Goal: Task Accomplishment & Management: Use online tool/utility

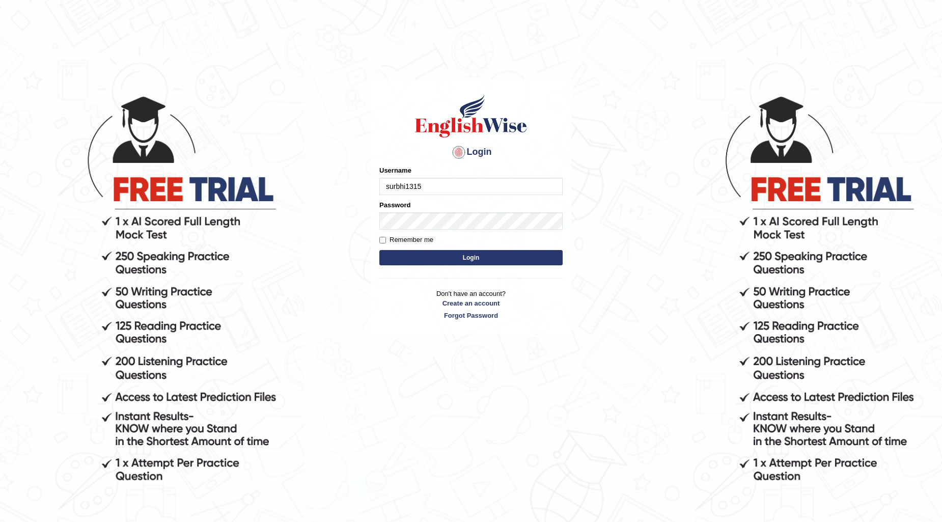
type input "surbhi1315"
click at [469, 253] on button "Login" at bounding box center [470, 257] width 183 height 15
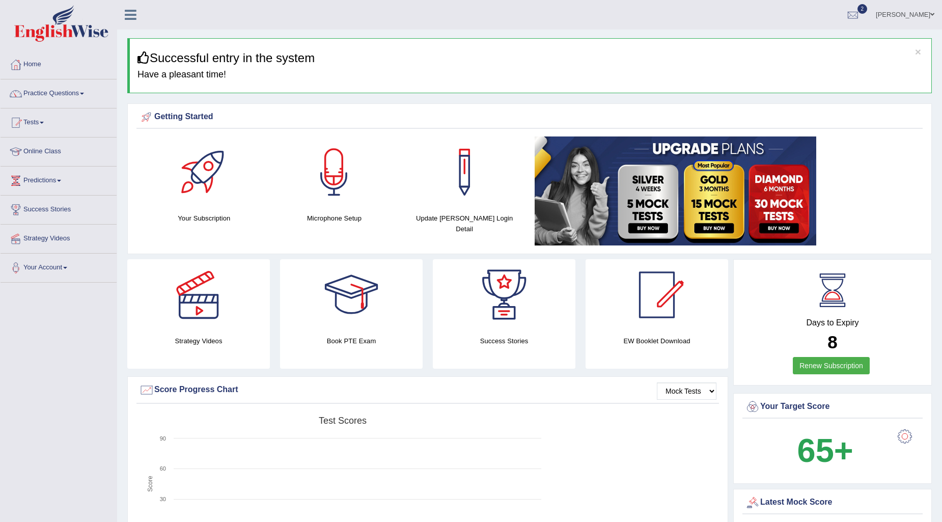
click at [74, 94] on link "Practice Questions" at bounding box center [59, 91] width 116 height 25
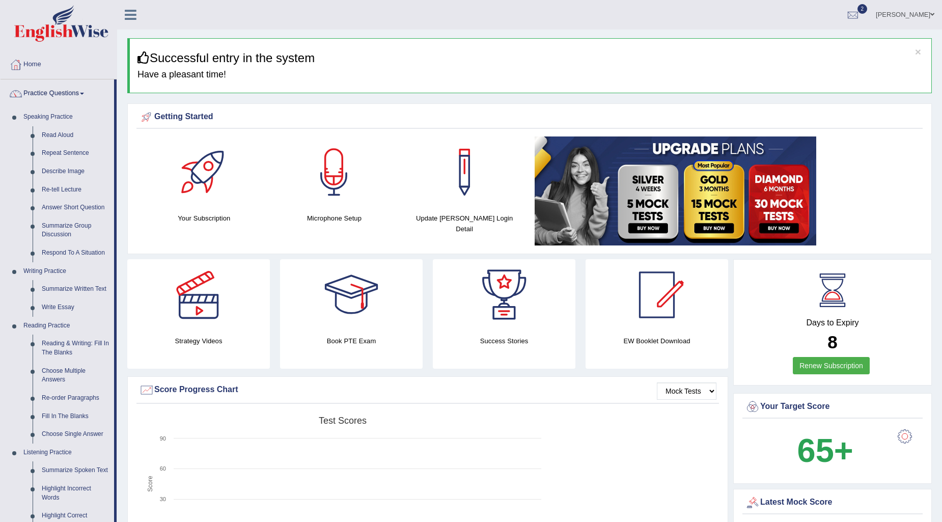
click at [74, 94] on link "Practice Questions" at bounding box center [58, 91] width 114 height 25
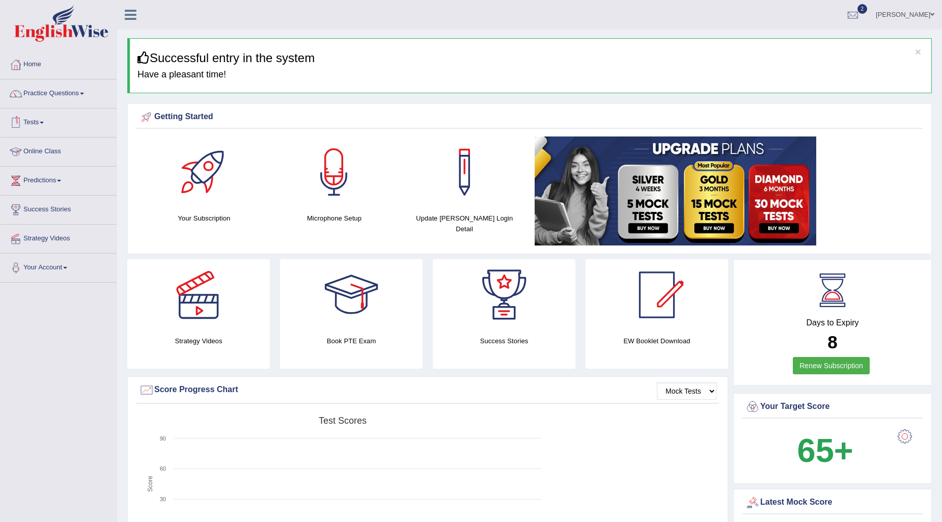
click at [44, 122] on span at bounding box center [42, 123] width 4 height 2
click at [47, 143] on link "Take Practice Sectional Test" at bounding box center [66, 146] width 95 height 18
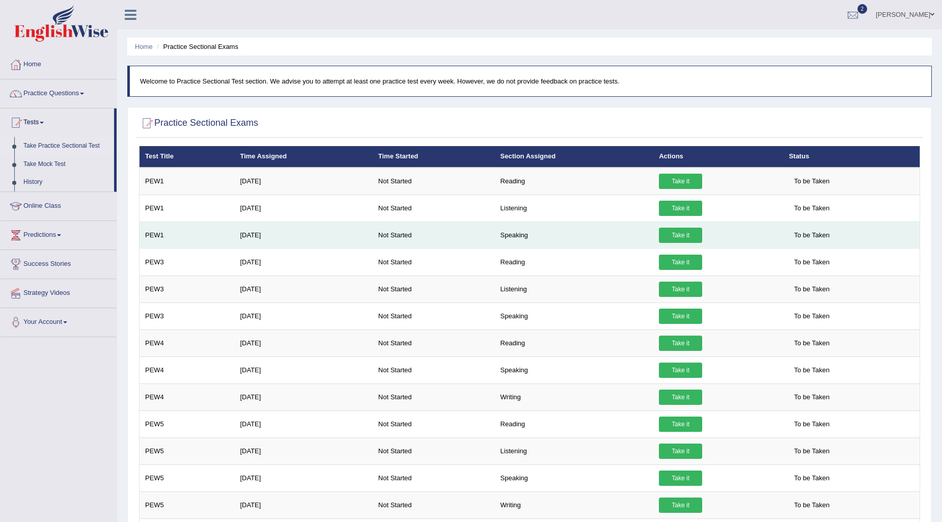
click at [686, 235] on link "Take it" at bounding box center [680, 235] width 43 height 15
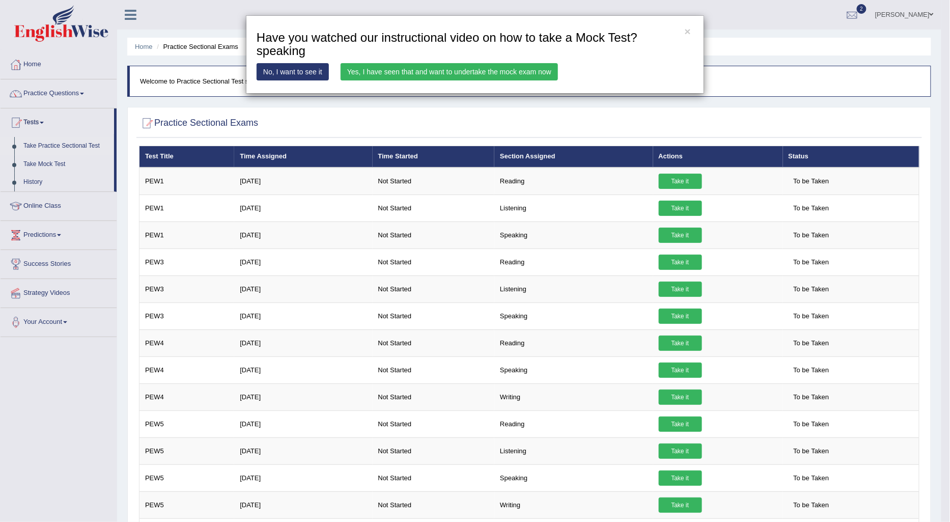
click at [438, 70] on link "Yes, I have seen that and want to undertake the mock exam now" at bounding box center [449, 71] width 217 height 17
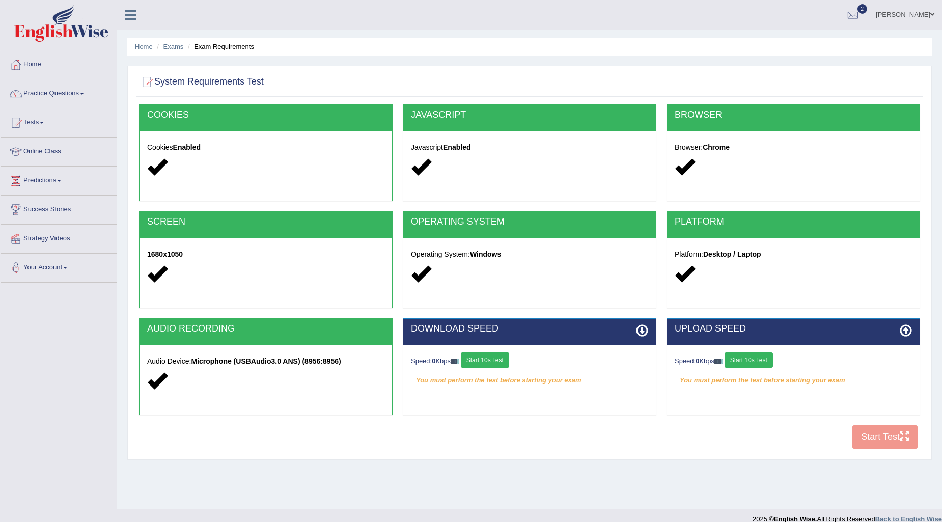
click at [502, 364] on button "Start 10s Test" at bounding box center [485, 359] width 48 height 15
click at [751, 362] on button "Start 10s Test" at bounding box center [749, 359] width 48 height 15
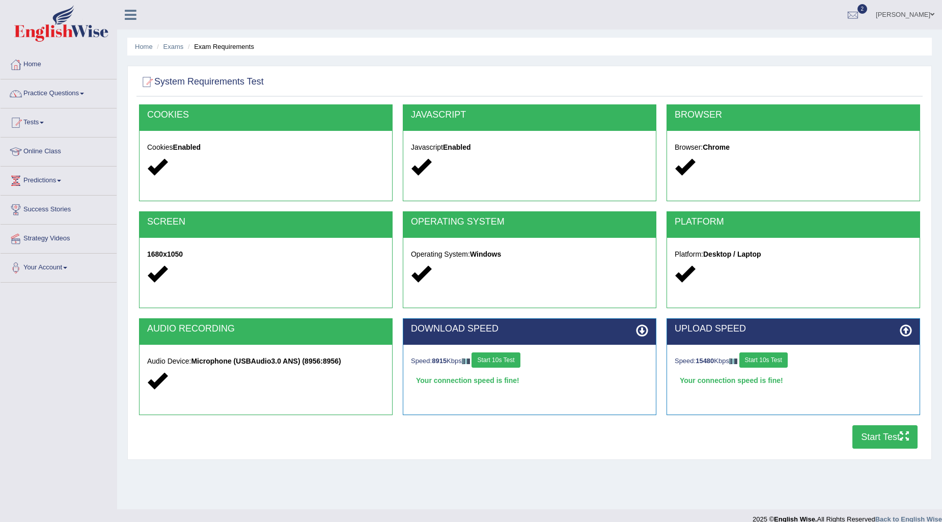
click at [860, 432] on button "Start Test" at bounding box center [885, 436] width 65 height 23
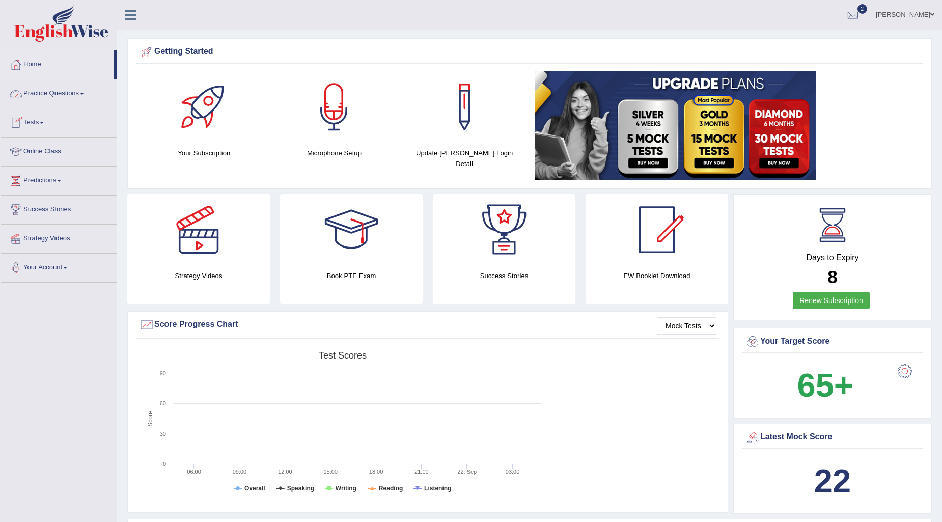
click at [31, 121] on link "Tests" at bounding box center [59, 120] width 116 height 25
click at [32, 145] on link "Take Practice Sectional Test" at bounding box center [66, 146] width 95 height 18
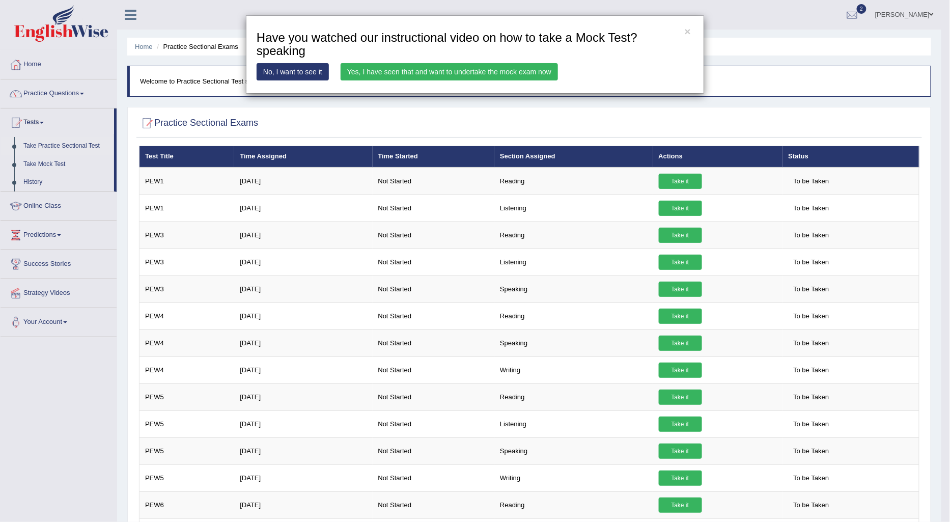
click at [401, 68] on link "Yes, I have seen that and want to undertake the mock exam now" at bounding box center [449, 71] width 217 height 17
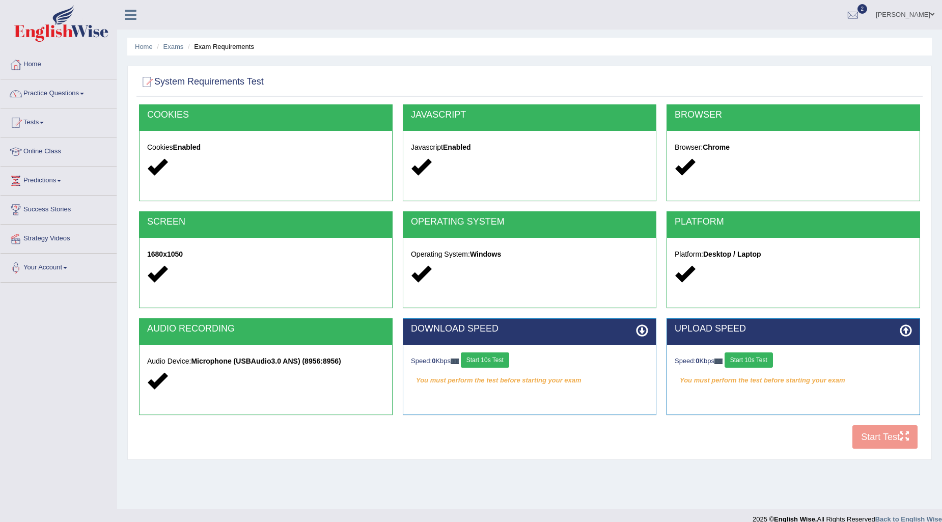
click at [484, 360] on button "Start 10s Test" at bounding box center [485, 359] width 48 height 15
click at [750, 359] on button "Start 10s Test" at bounding box center [749, 359] width 48 height 15
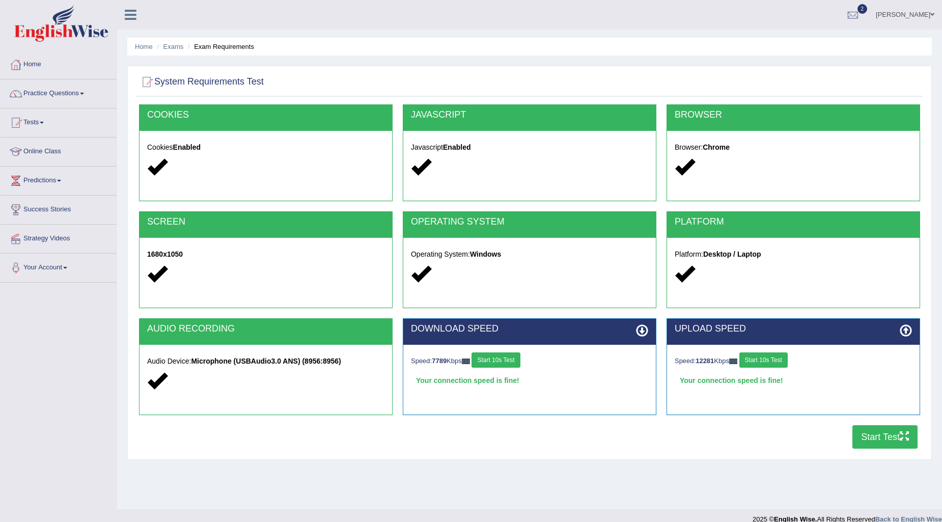
click at [892, 440] on button "Start Test" at bounding box center [885, 436] width 65 height 23
